Goal: Use online tool/utility

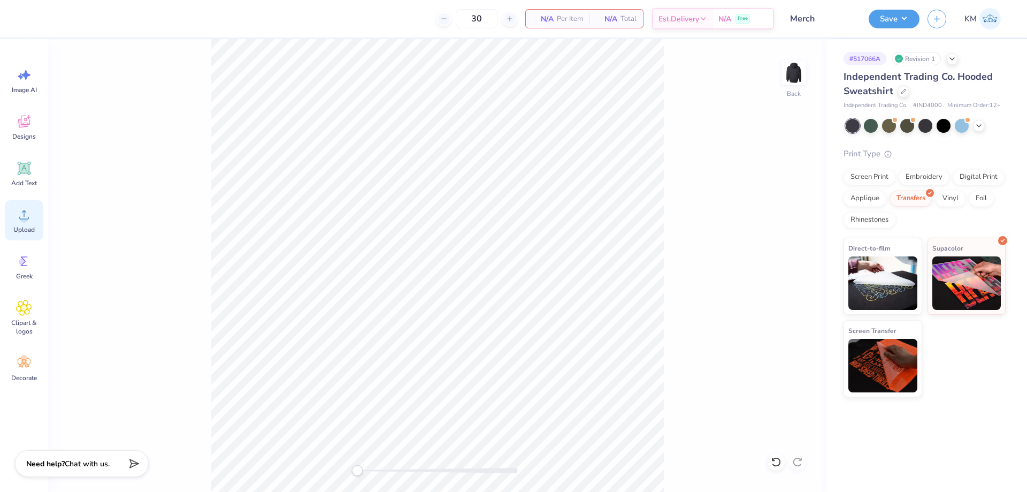
click at [23, 209] on icon at bounding box center [24, 215] width 16 height 16
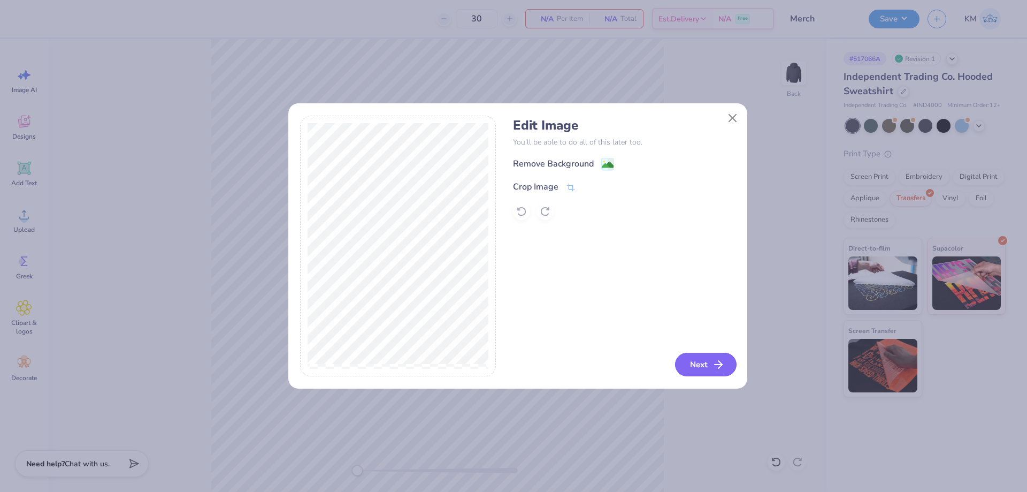
click at [713, 358] on icon "button" at bounding box center [718, 364] width 13 height 13
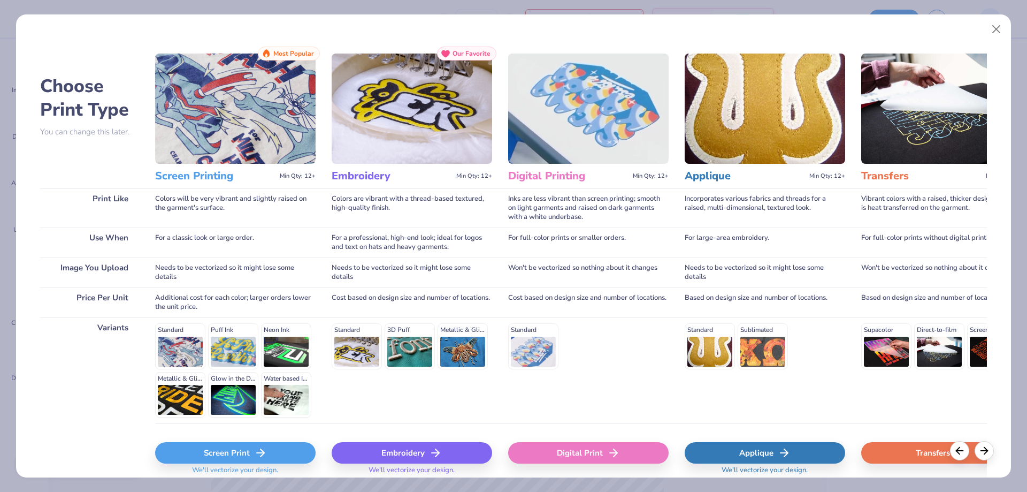
click at [923, 448] on div "Transfers" at bounding box center [941, 452] width 161 height 21
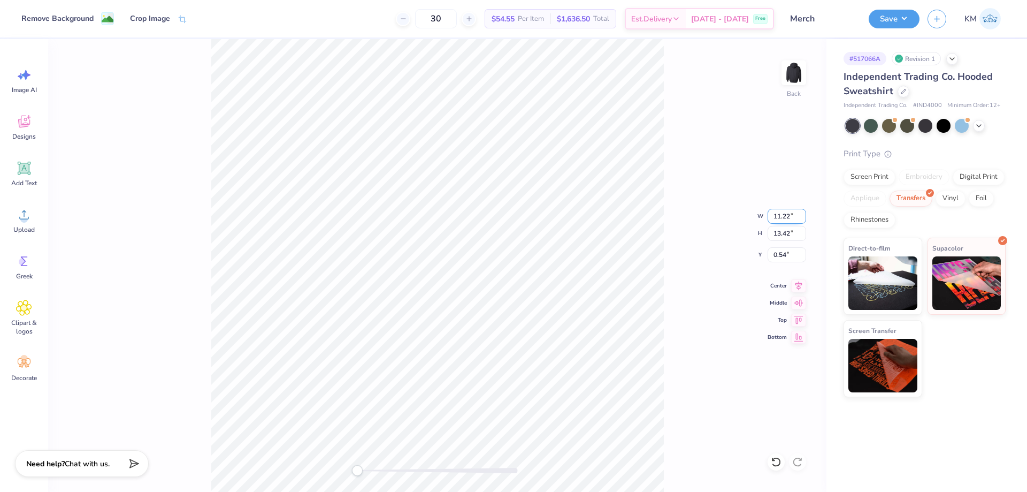
click at [782, 218] on input "11.22" at bounding box center [787, 216] width 39 height 15
type input "8.00"
type input "9.57"
type input "2.46"
